Goal: Transaction & Acquisition: Book appointment/travel/reservation

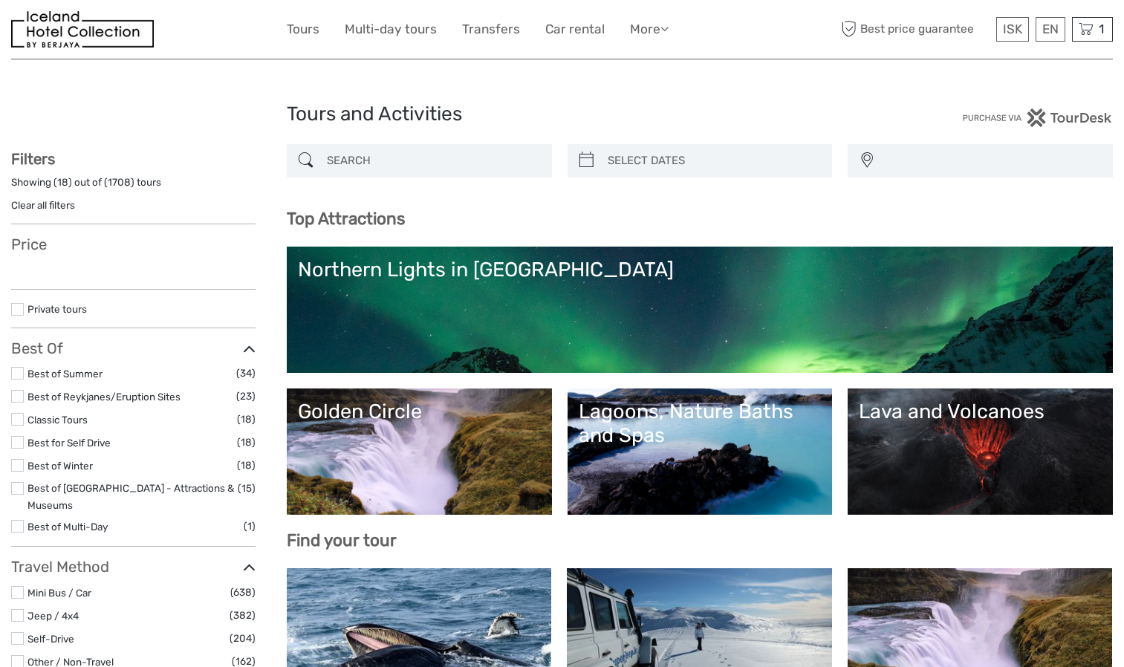
select select
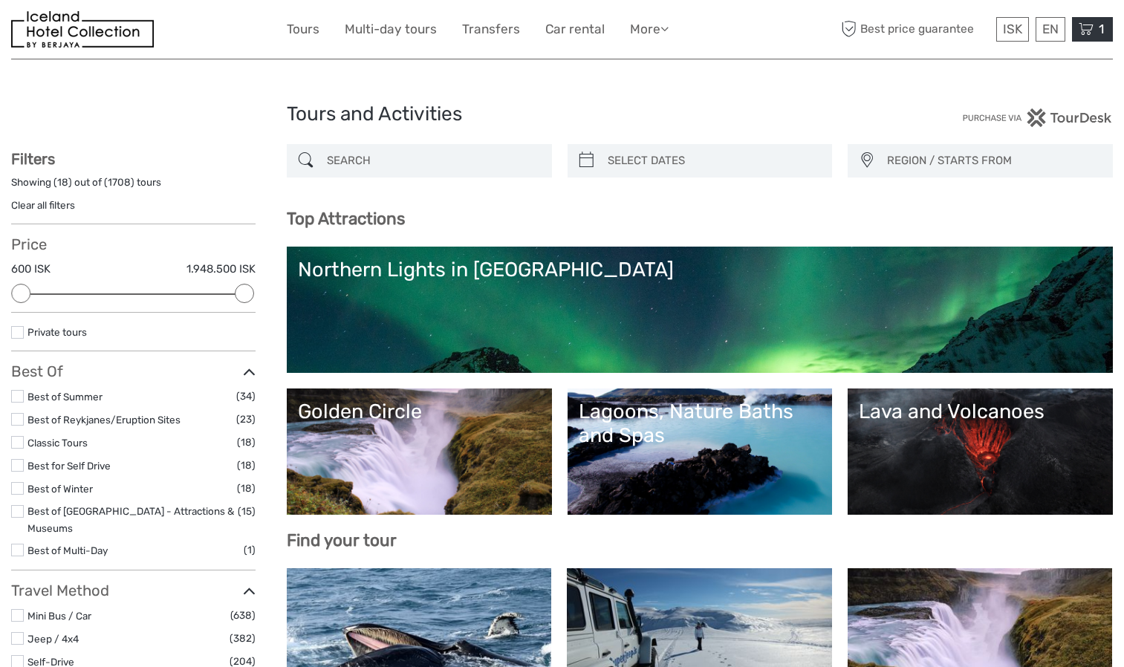
click at [1098, 27] on span "1" at bounding box center [1102, 29] width 10 height 15
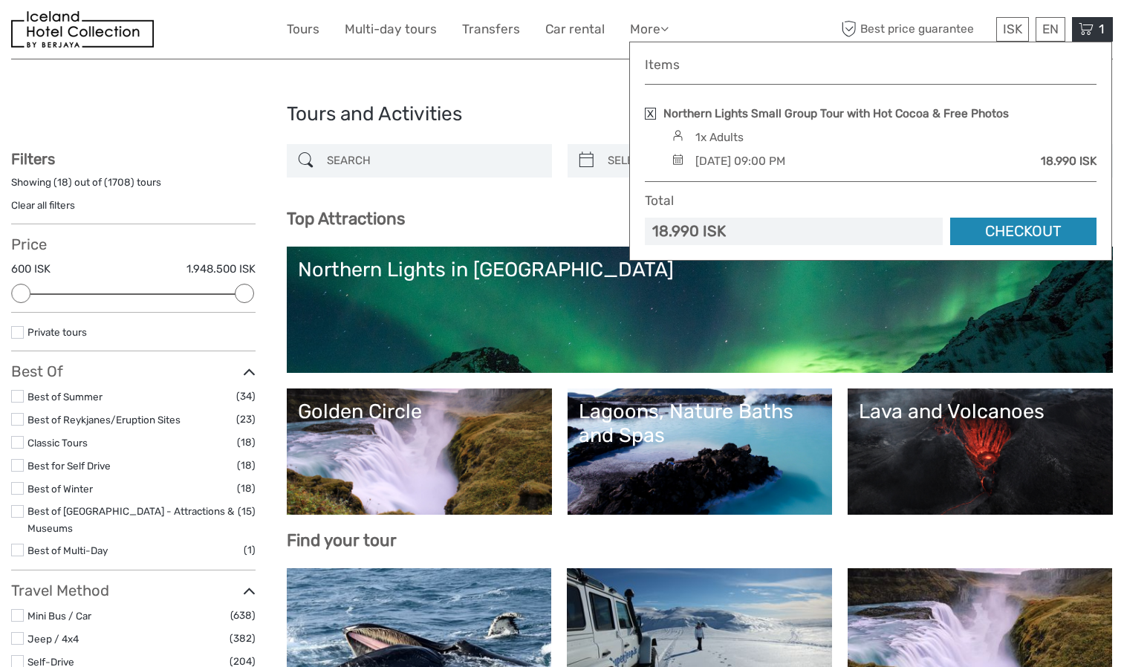
click at [1007, 241] on link "Checkout" at bounding box center [1023, 231] width 146 height 27
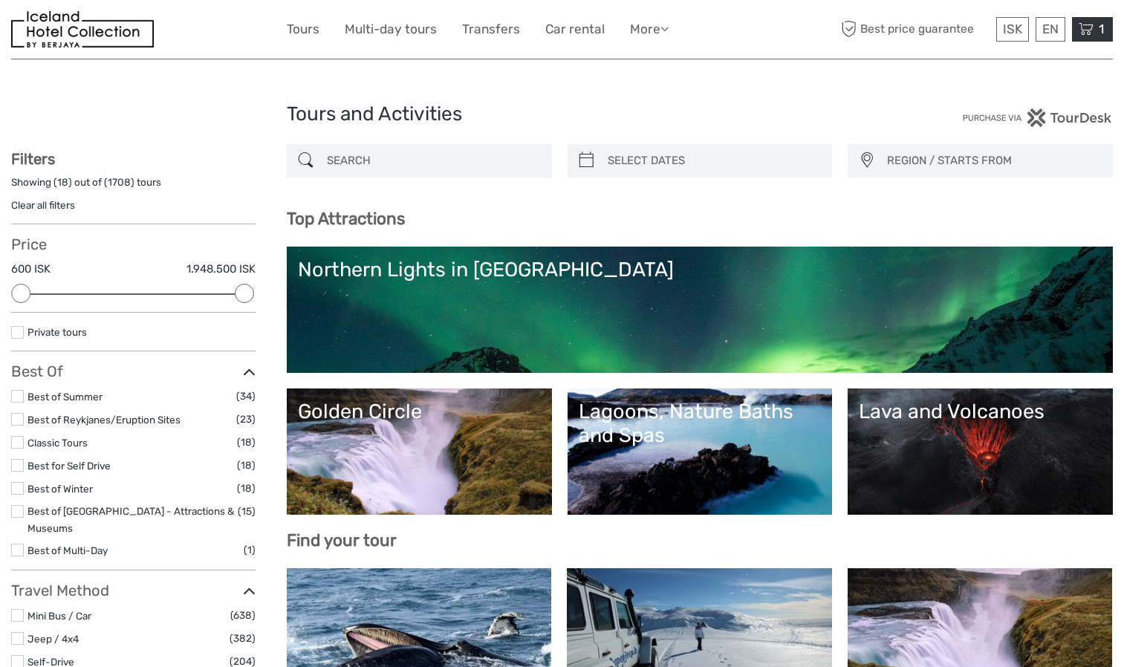
click at [1085, 28] on icon at bounding box center [1086, 29] width 15 height 19
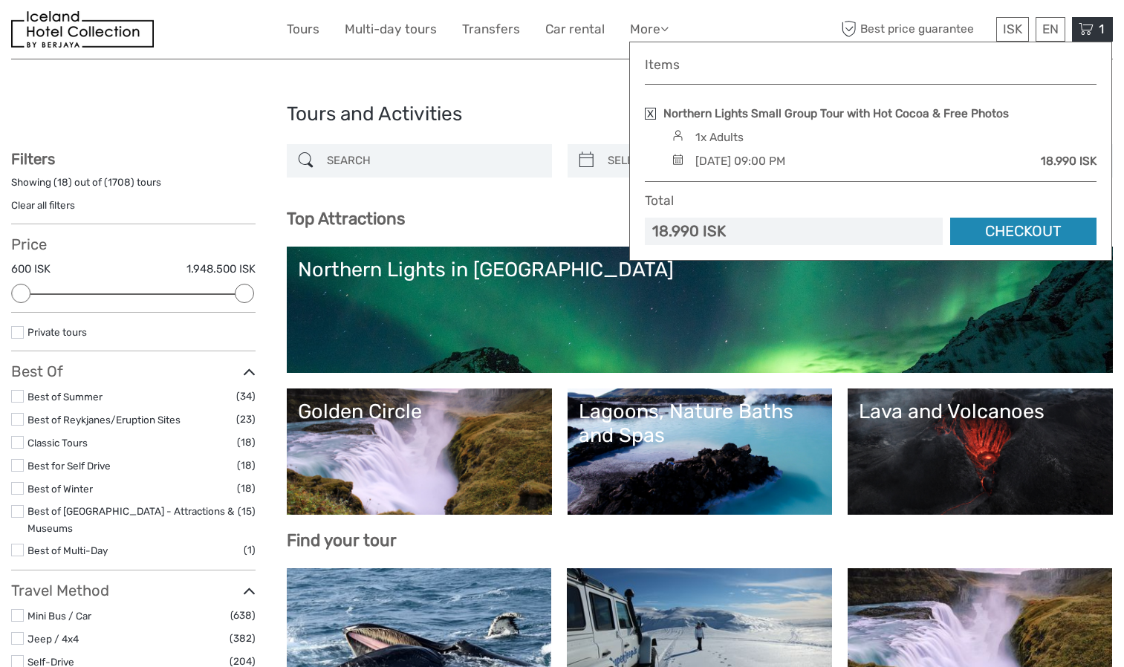
click at [1064, 232] on link "Checkout" at bounding box center [1023, 231] width 146 height 27
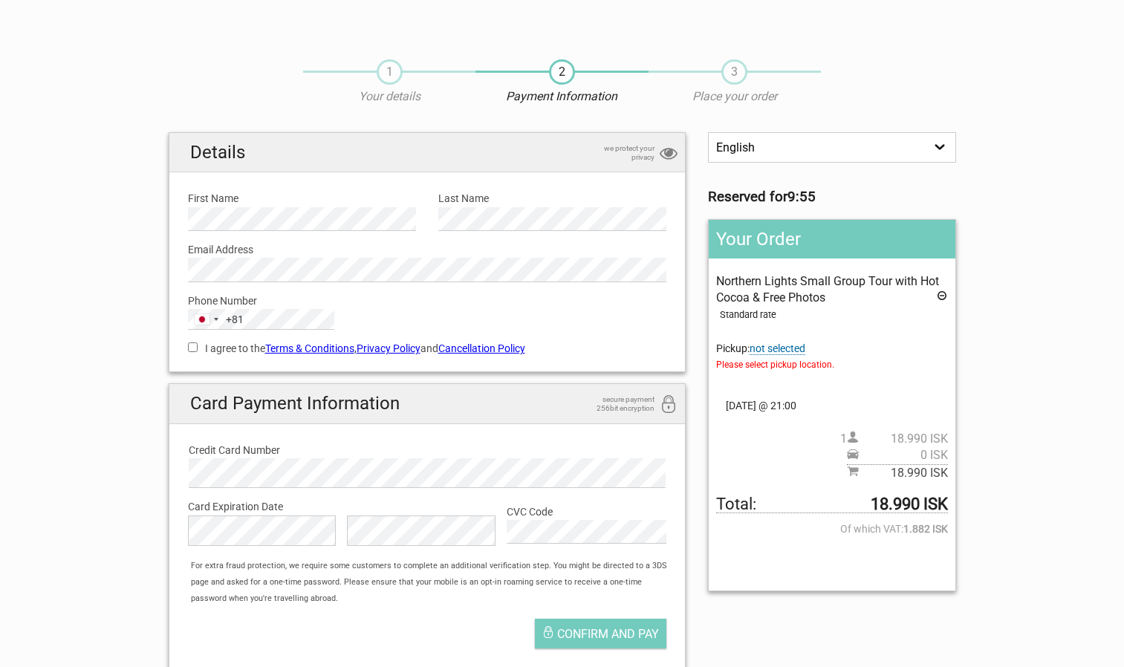
click at [192, 348] on input "I agree to the Terms & Conditions , Privacy Policy and Cancellation Policy" at bounding box center [193, 348] width 10 height 10
checkbox input "true"
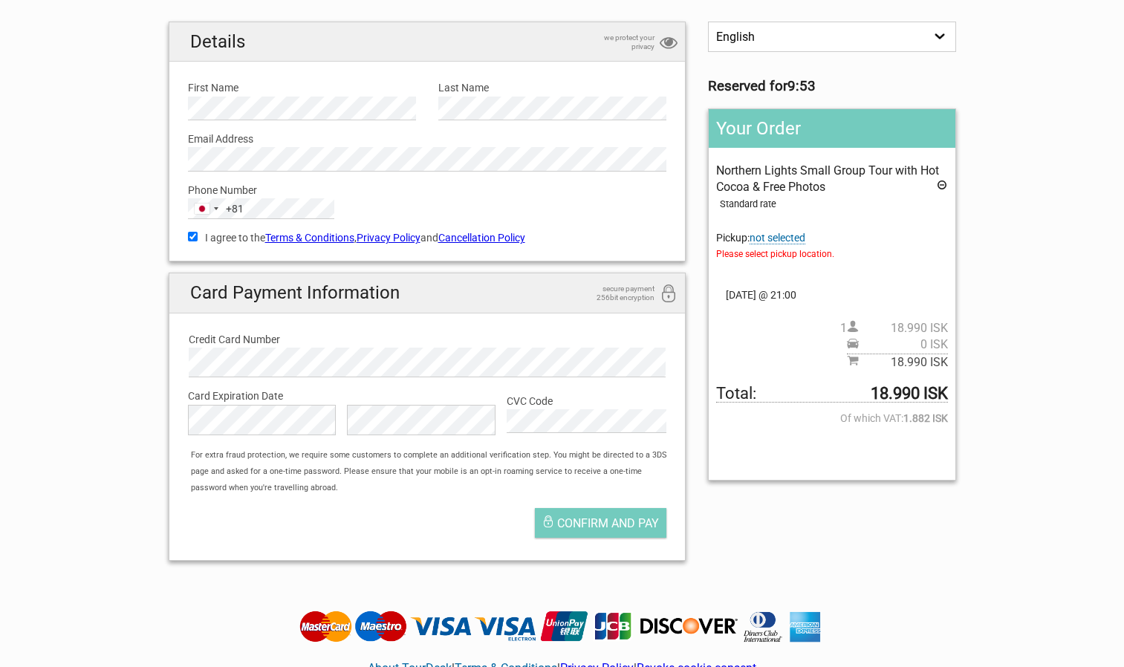
scroll to position [112, 0]
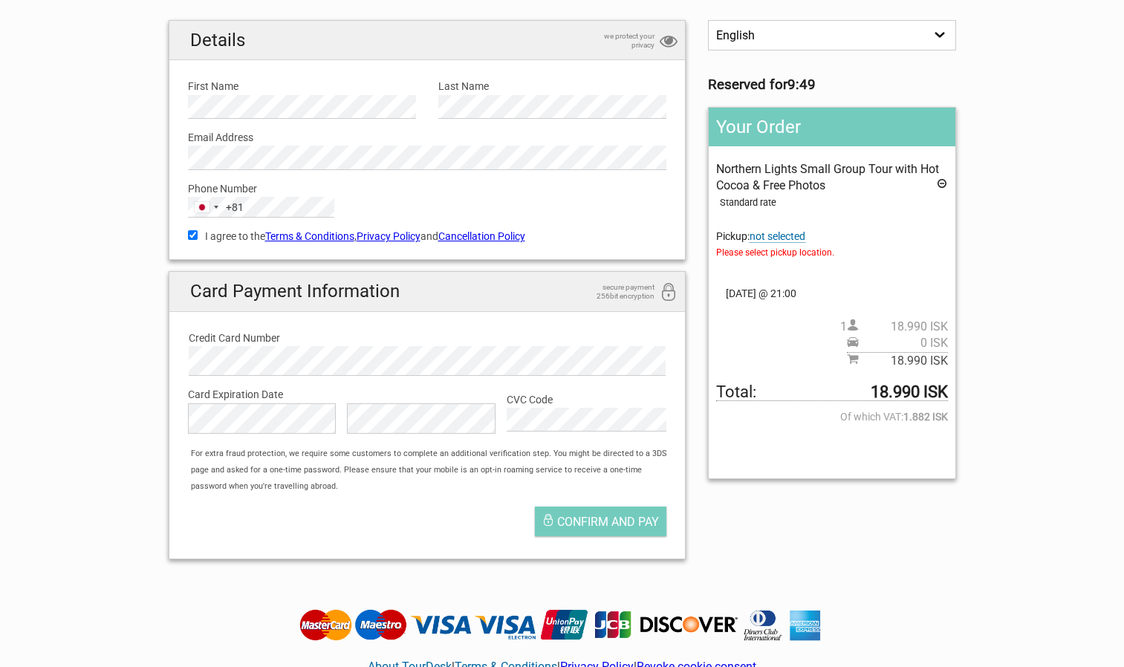
click at [273, 549] on div "Confirm and pay" at bounding box center [428, 525] width 502 height 52
click at [608, 516] on span "Confirm and pay" at bounding box center [608, 522] width 102 height 14
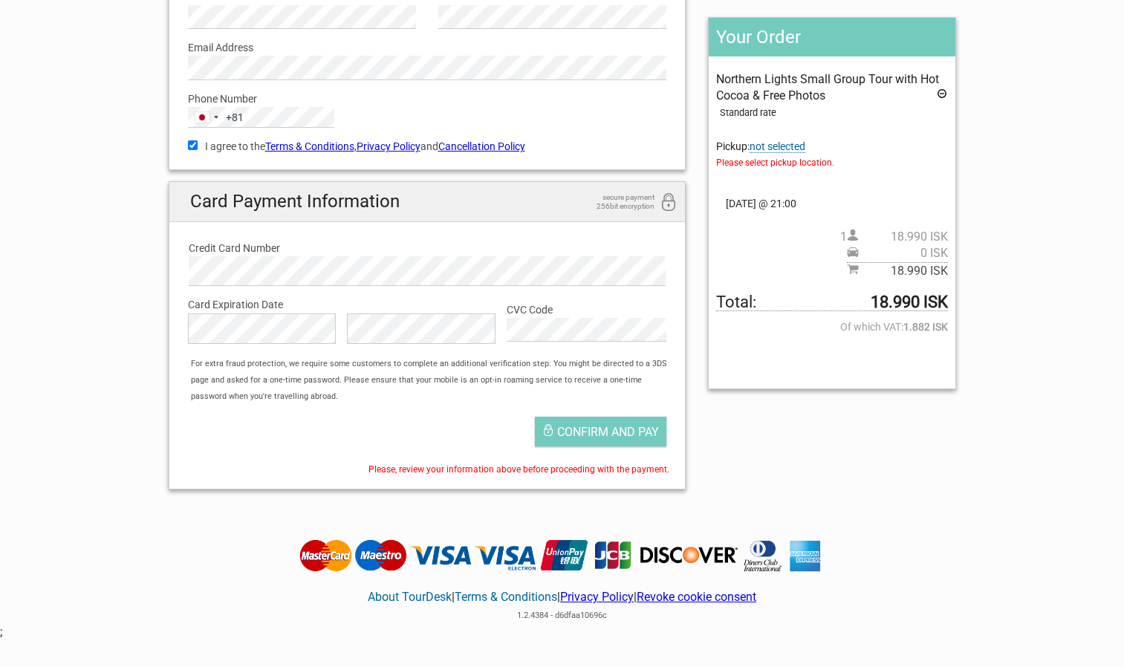
scroll to position [204, 0]
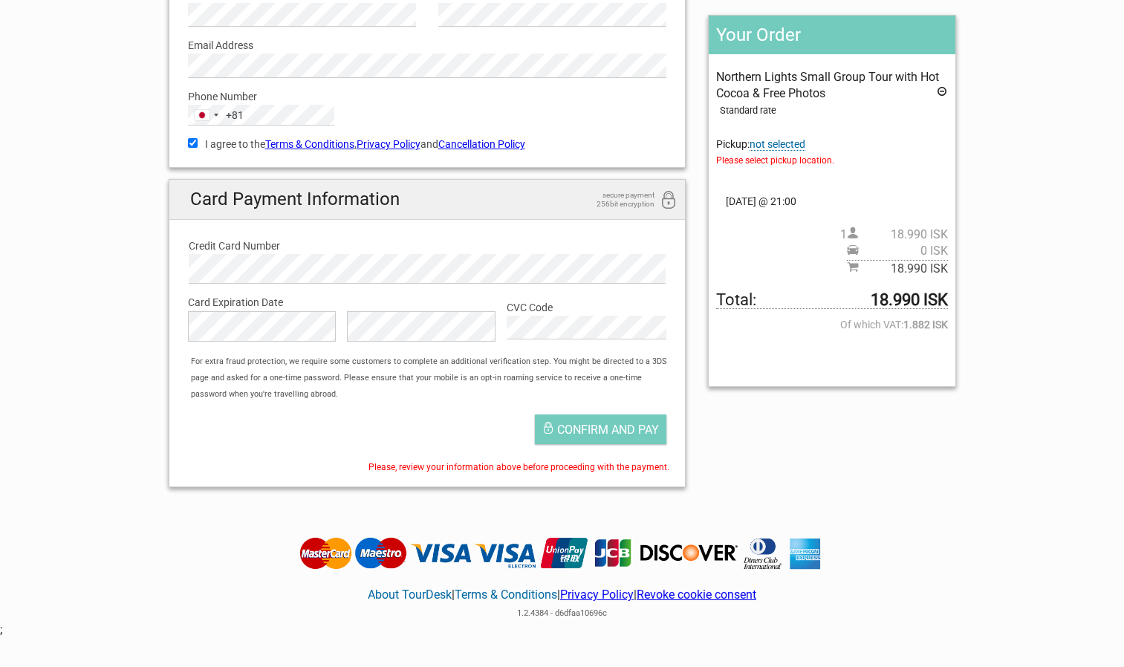
click at [484, 361] on div "For extra fraud protection, we require some customers to complete an additional…" at bounding box center [435, 379] width 502 height 50
click at [548, 419] on button "Confirm and pay" at bounding box center [601, 430] width 132 height 30
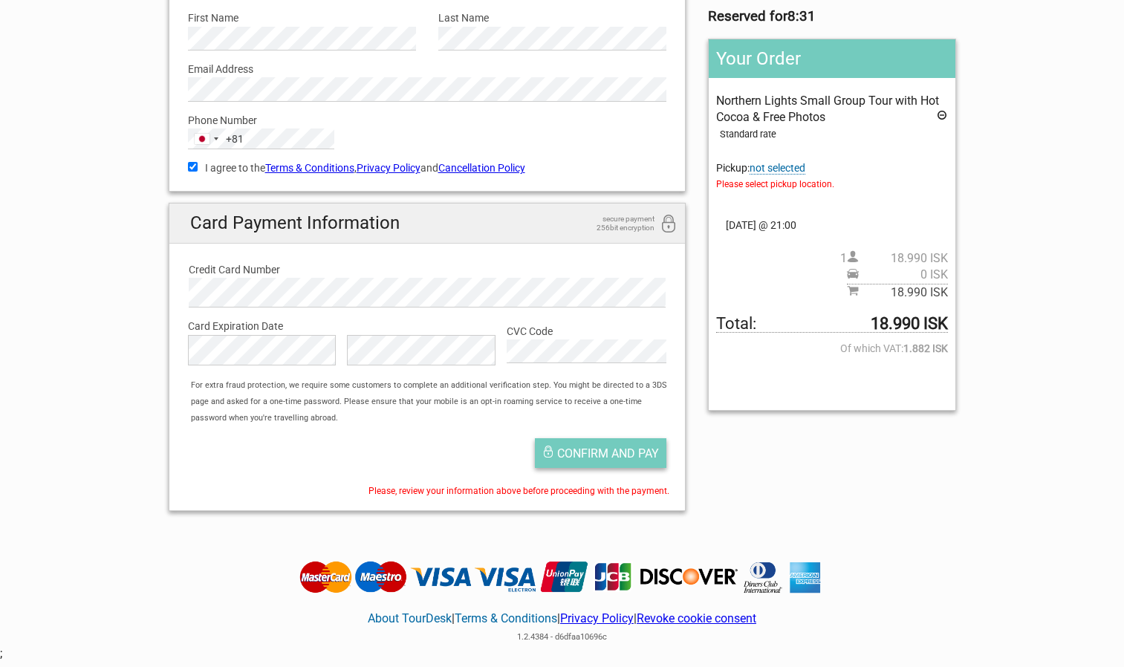
scroll to position [187, 0]
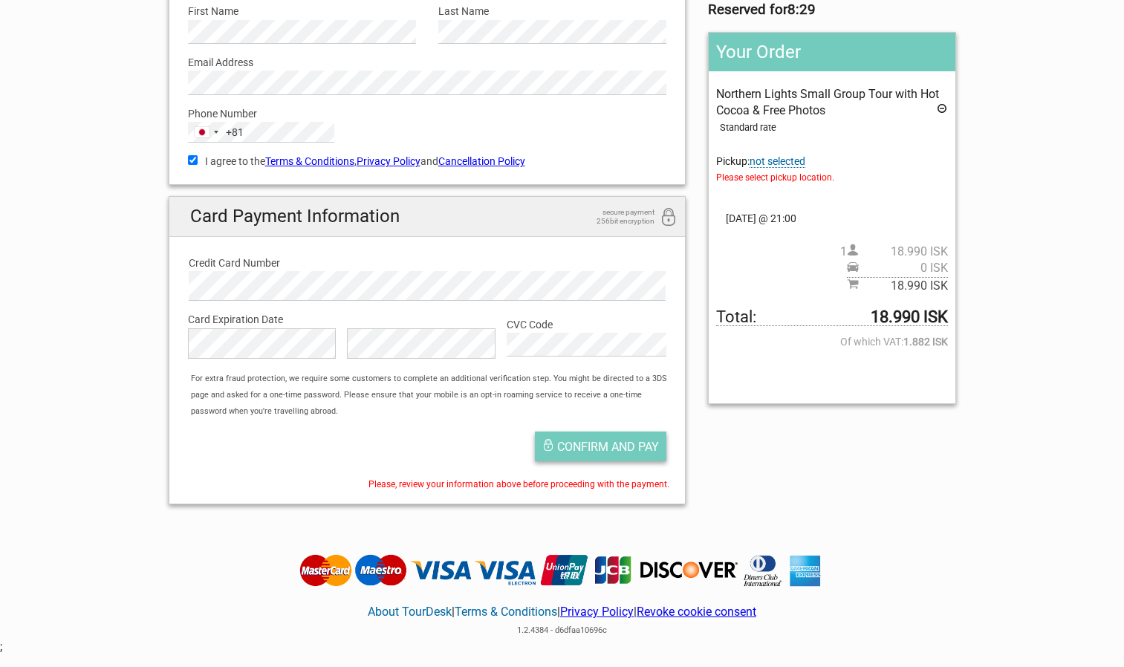
click at [557, 452] on span "Confirm and pay" at bounding box center [608, 447] width 102 height 14
click at [640, 457] on button "Confirm and pay" at bounding box center [601, 447] width 132 height 30
click at [646, 455] on button "Confirm and pay" at bounding box center [601, 447] width 132 height 30
click at [655, 457] on button "Confirm and pay" at bounding box center [601, 447] width 132 height 30
click at [657, 457] on button "Confirm and pay" at bounding box center [601, 447] width 132 height 30
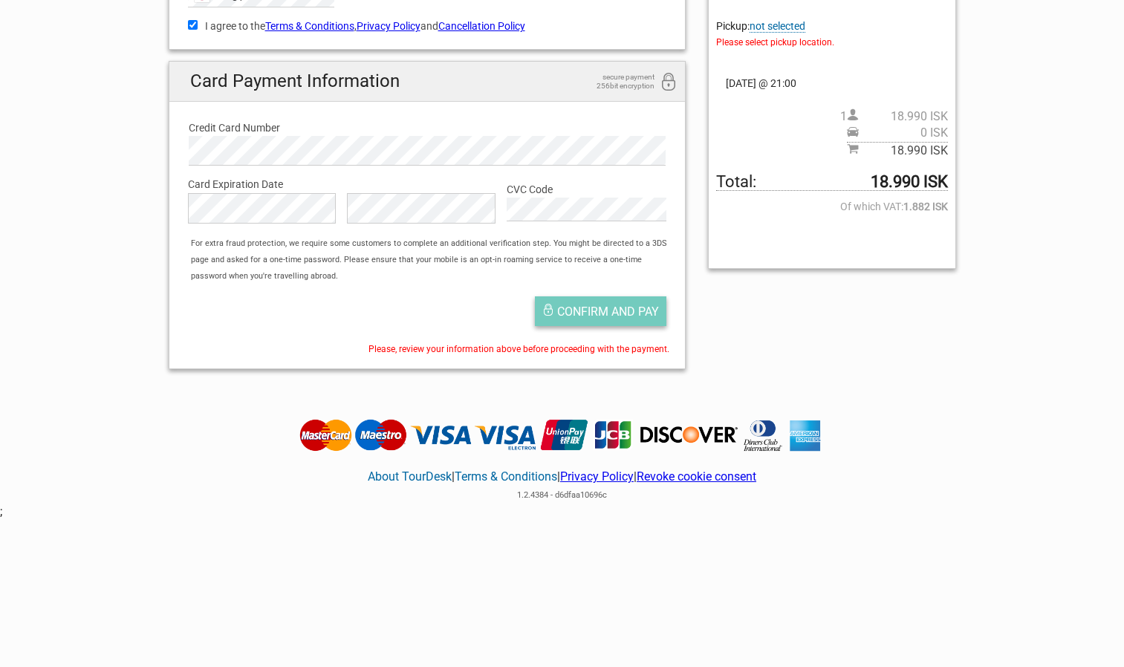
scroll to position [324, 0]
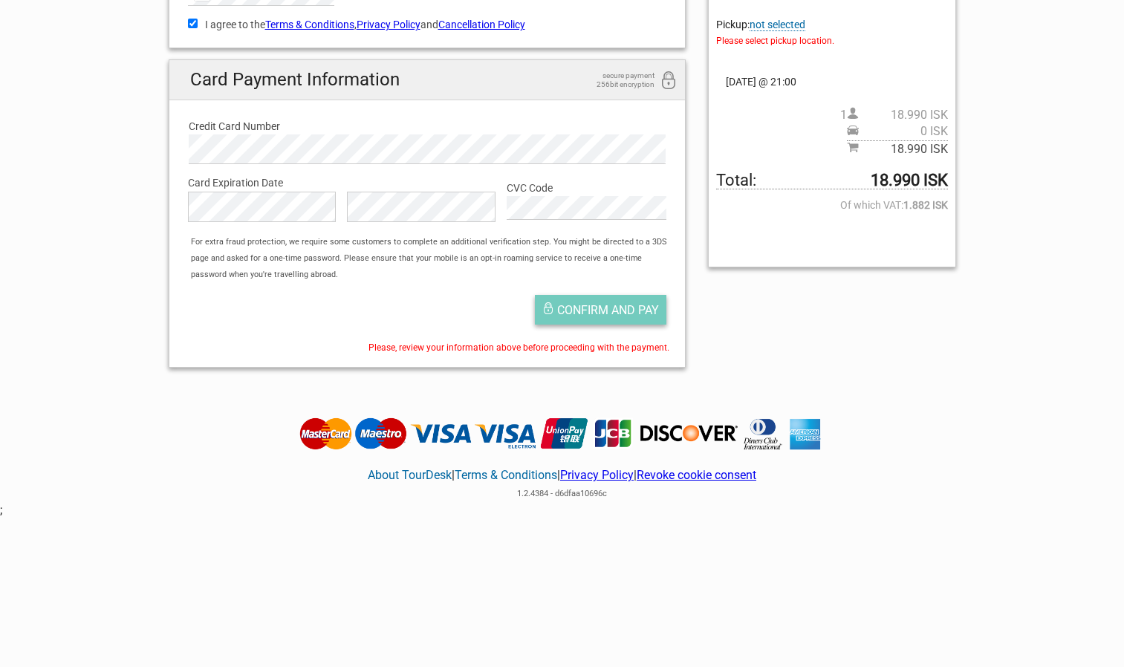
click at [654, 308] on span "Confirm and pay" at bounding box center [608, 310] width 102 height 14
click at [640, 319] on button "Confirm and pay" at bounding box center [601, 310] width 132 height 30
click at [638, 322] on button "Confirm and pay" at bounding box center [601, 310] width 132 height 30
click at [657, 320] on button "Confirm and pay" at bounding box center [601, 310] width 132 height 30
click at [641, 319] on button "Confirm and pay" at bounding box center [601, 310] width 132 height 30
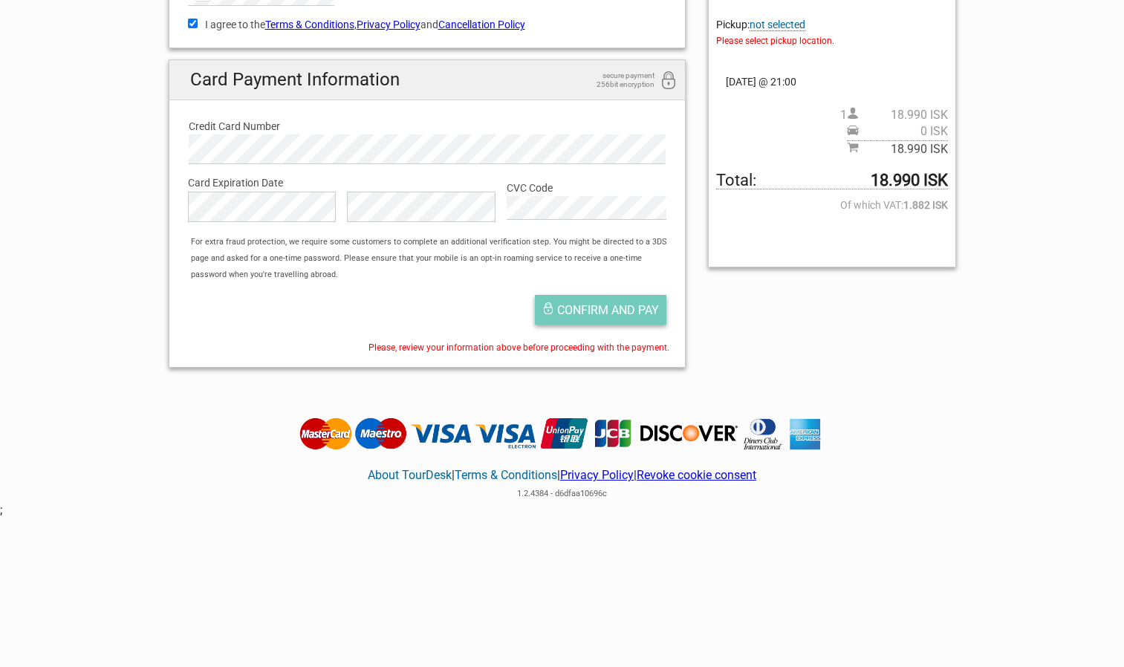
click at [631, 318] on button "Confirm and pay" at bounding box center [601, 310] width 132 height 30
click at [641, 303] on span "Confirm and pay" at bounding box center [608, 310] width 102 height 14
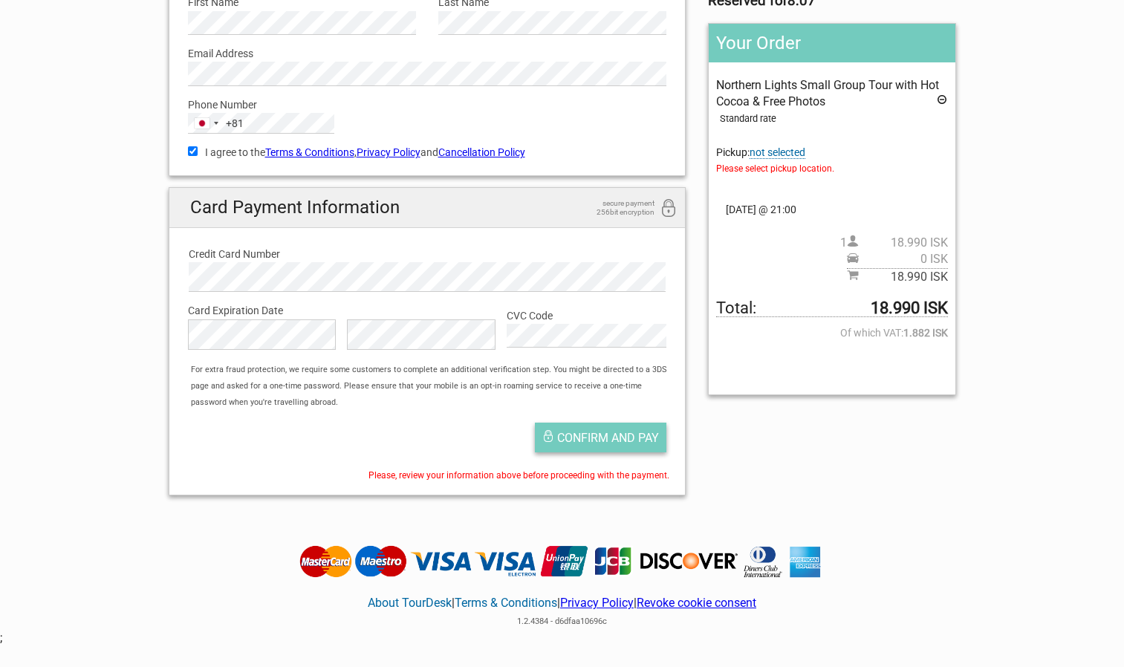
scroll to position [201, 0]
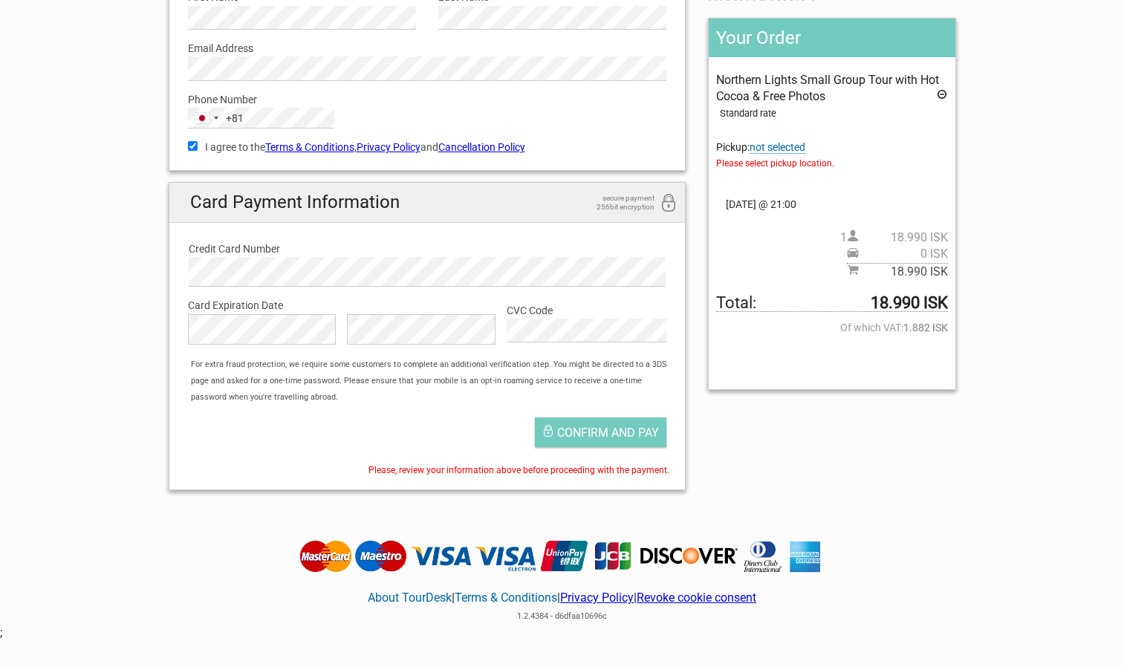
click at [983, 455] on section "1 Your details 2 Payment Information 3 Place your order English Español Deutsch…" at bounding box center [562, 172] width 1124 height 659
click at [575, 436] on span "Confirm and pay" at bounding box center [608, 433] width 102 height 14
click at [575, 435] on span "Confirm and pay" at bounding box center [608, 433] width 102 height 14
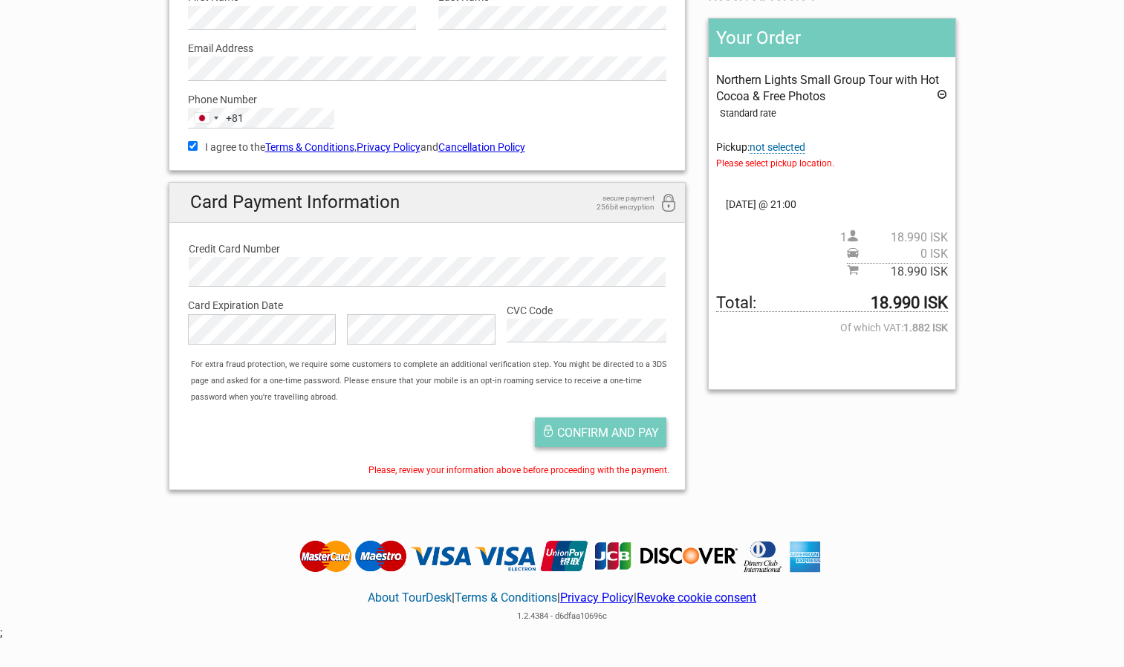
click at [575, 435] on span "Confirm and pay" at bounding box center [608, 433] width 102 height 14
click at [617, 427] on span "Confirm and pay" at bounding box center [608, 433] width 102 height 14
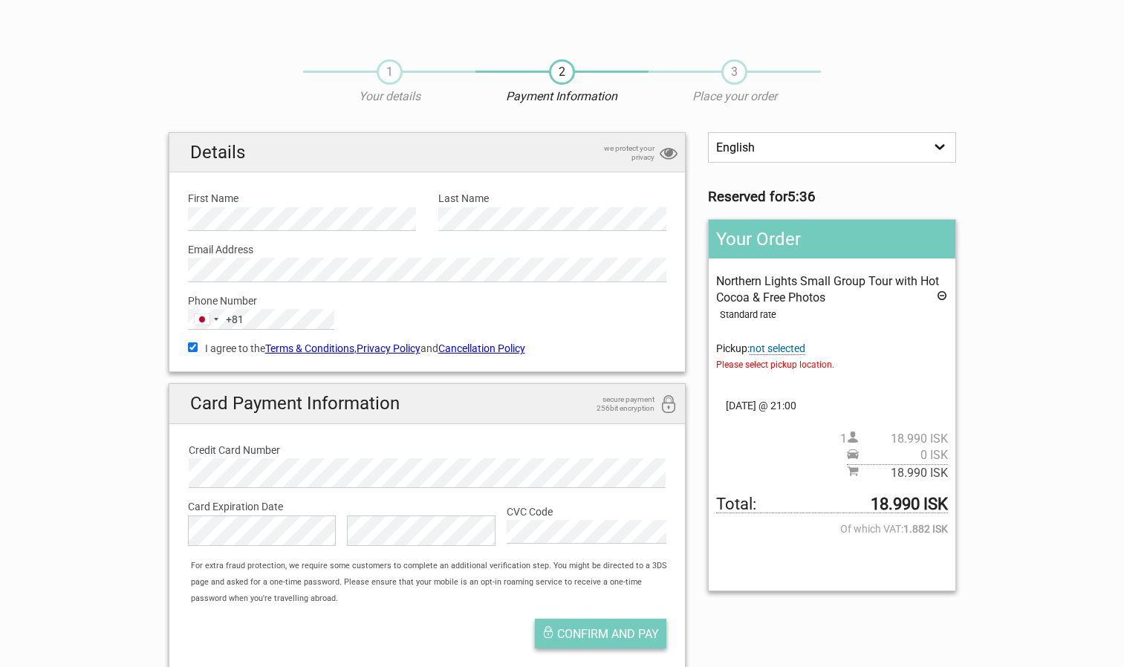
scroll to position [0, 0]
click at [915, 160] on select "English Español Deutsch" at bounding box center [831, 147] width 247 height 30
click at [1031, 216] on section "1 Your details 2 Payment Information 3 Place your order English Español Deutsch…" at bounding box center [562, 374] width 1124 height 659
click at [591, 612] on div "Confirm and pay" at bounding box center [428, 637] width 502 height 52
click at [575, 629] on span "Confirm and pay" at bounding box center [608, 634] width 102 height 14
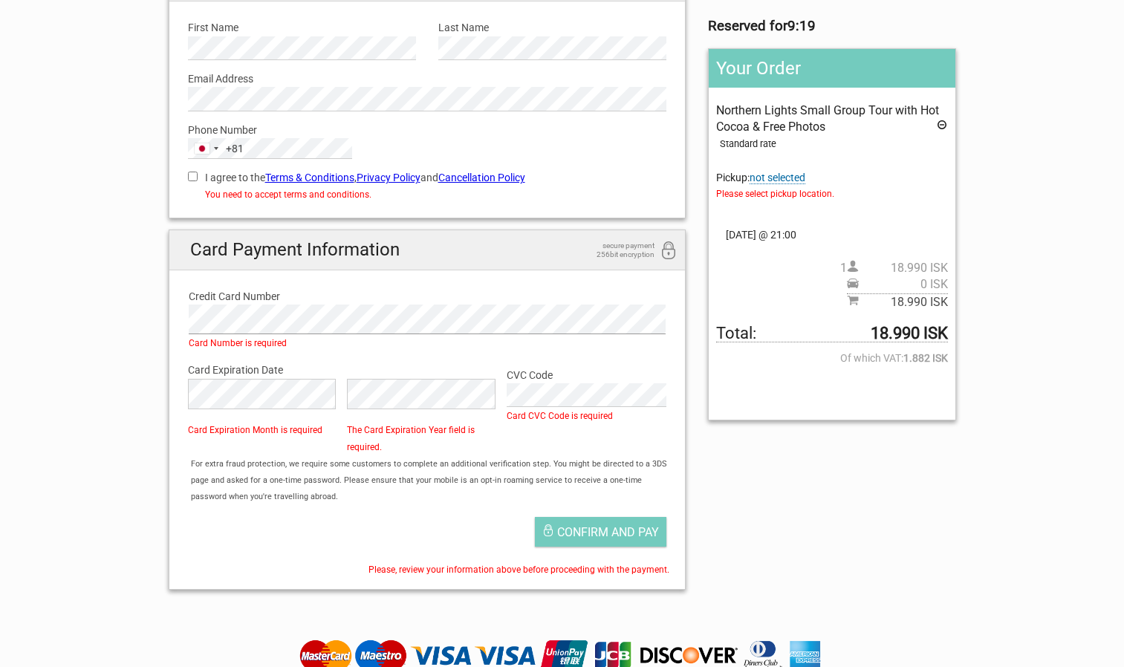
scroll to position [172, 0]
click at [197, 180] on input "I agree to the Terms & Conditions , Privacy Policy and Cancellation Policy" at bounding box center [193, 176] width 10 height 10
checkbox input "true"
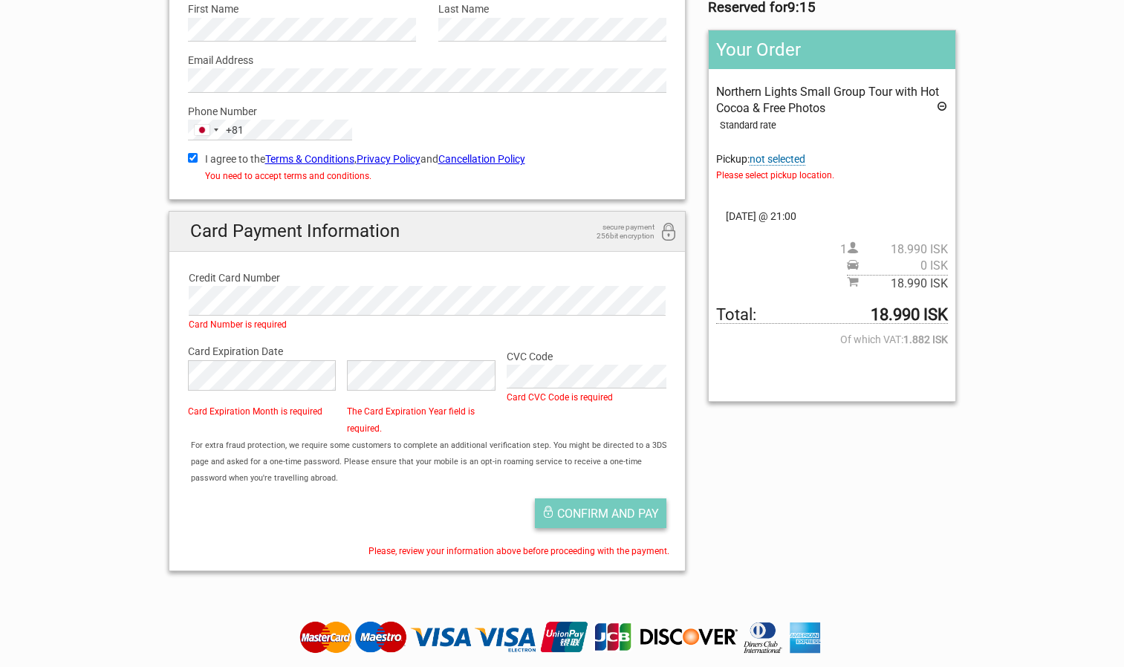
click at [630, 519] on span "Confirm and pay" at bounding box center [608, 514] width 102 height 14
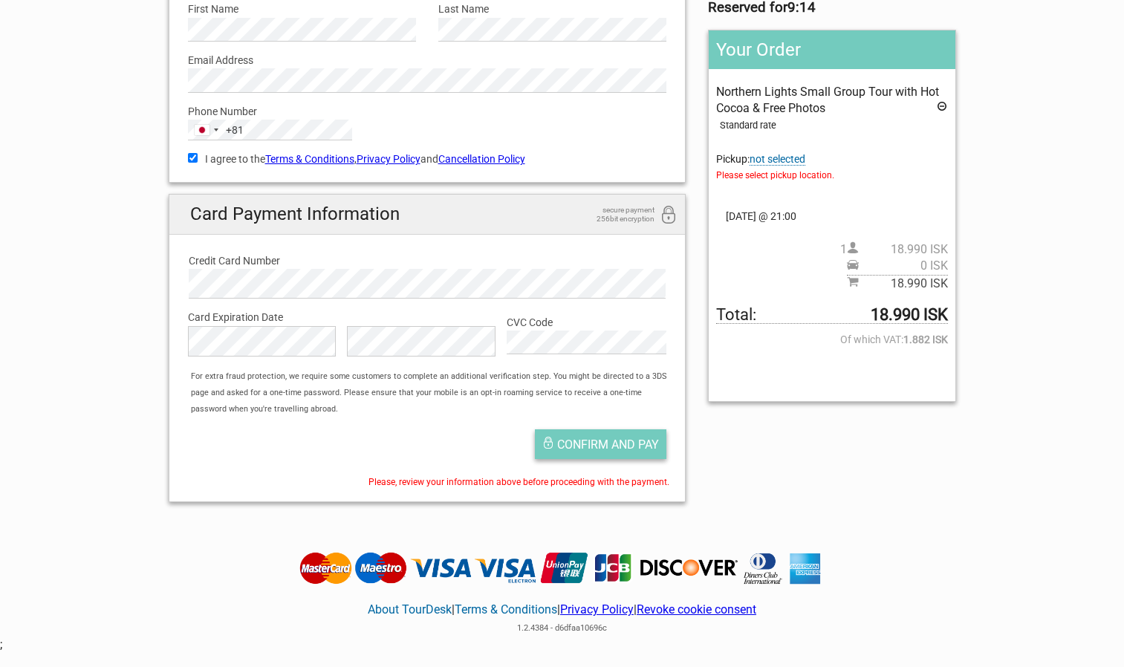
scroll to position [129, 0]
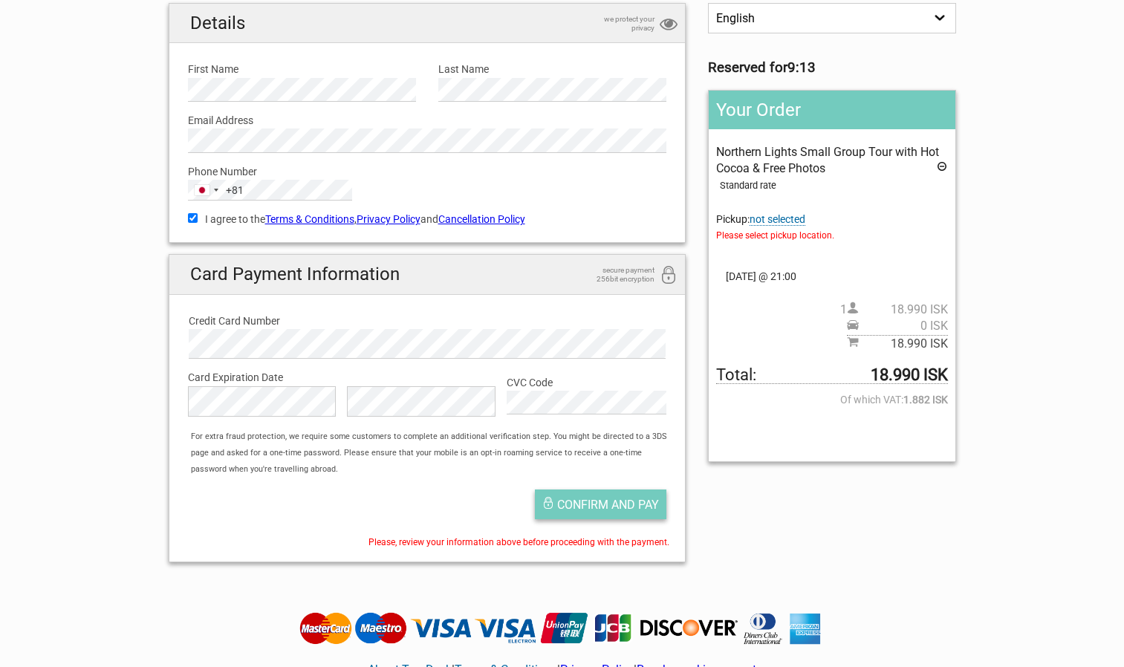
click at [629, 510] on span "Confirm and pay" at bounding box center [608, 505] width 102 height 14
click at [625, 492] on button "Confirm and pay" at bounding box center [601, 505] width 132 height 30
click at [621, 493] on button "Confirm and pay" at bounding box center [601, 505] width 132 height 30
click at [617, 510] on span "Confirm and pay" at bounding box center [608, 505] width 102 height 14
type button "Confirm and pay"
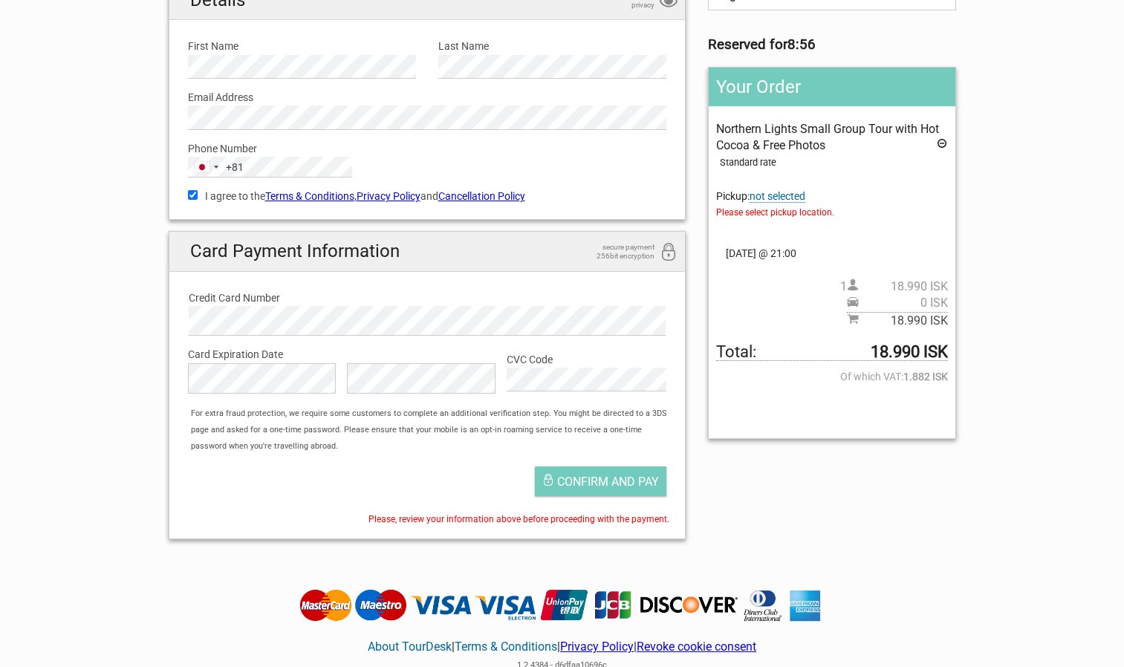
scroll to position [155, 0]
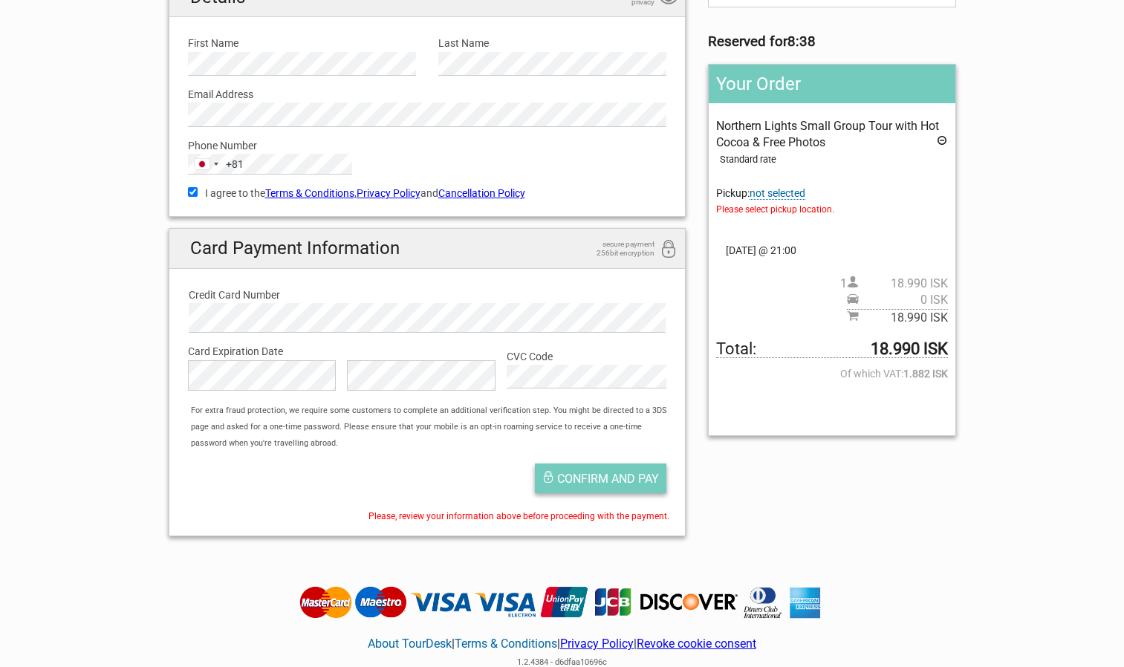
click at [622, 493] on button "Confirm and pay" at bounding box center [601, 479] width 132 height 30
click at [627, 474] on span "Confirm and pay" at bounding box center [608, 479] width 102 height 14
click at [643, 464] on button "Confirm and pay" at bounding box center [601, 479] width 132 height 30
click at [627, 466] on button "Confirm and pay" at bounding box center [601, 479] width 132 height 30
click at [626, 475] on span "Confirm and pay" at bounding box center [608, 479] width 102 height 14
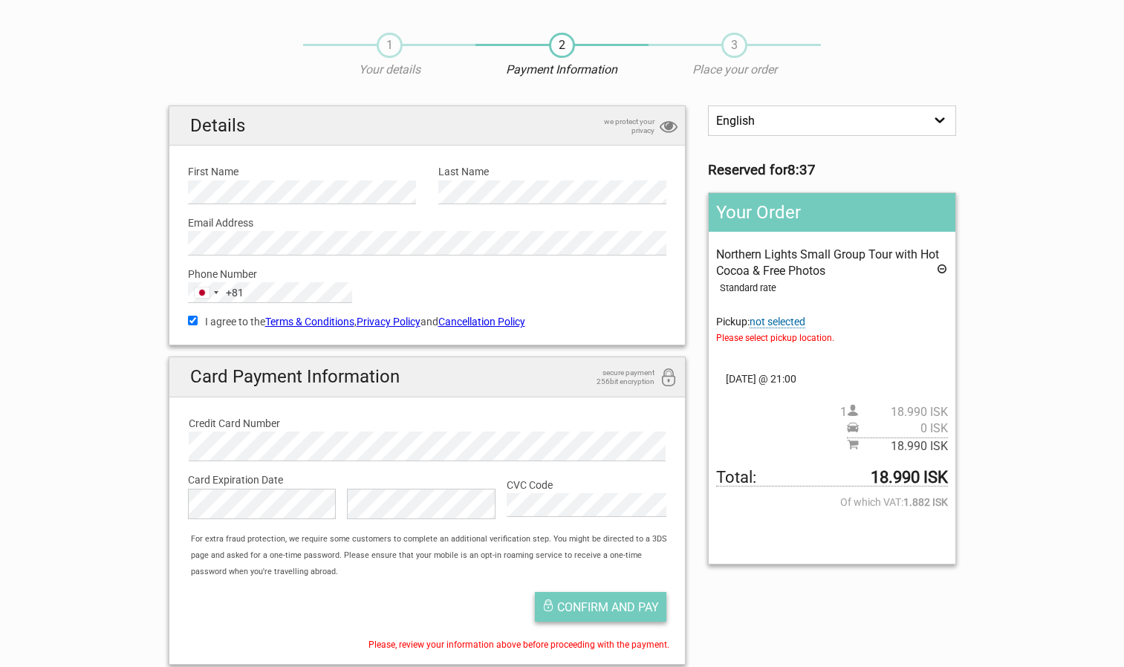
scroll to position [0, 0]
